Goal: Task Accomplishment & Management: Use online tool/utility

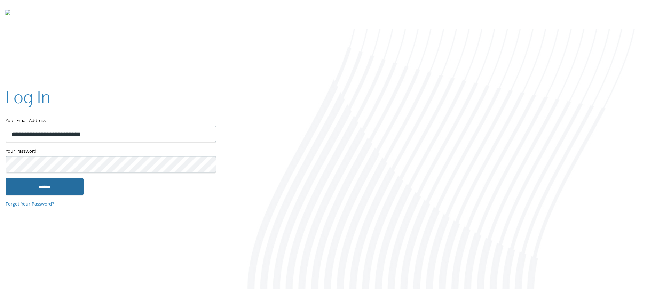
click at [69, 178] on div "Your Password This field is required" at bounding box center [111, 163] width 210 height 31
click at [69, 180] on input "******" at bounding box center [45, 186] width 78 height 17
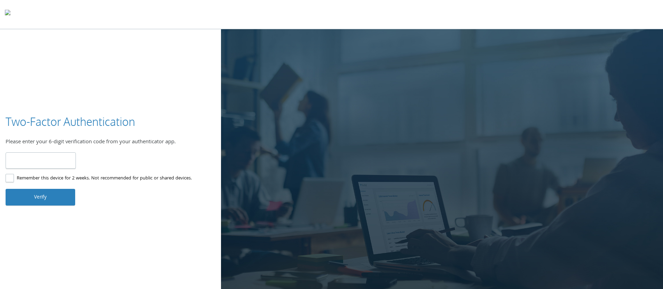
paste input "******"
type input "******"
